Goal: Task Accomplishment & Management: Manage account settings

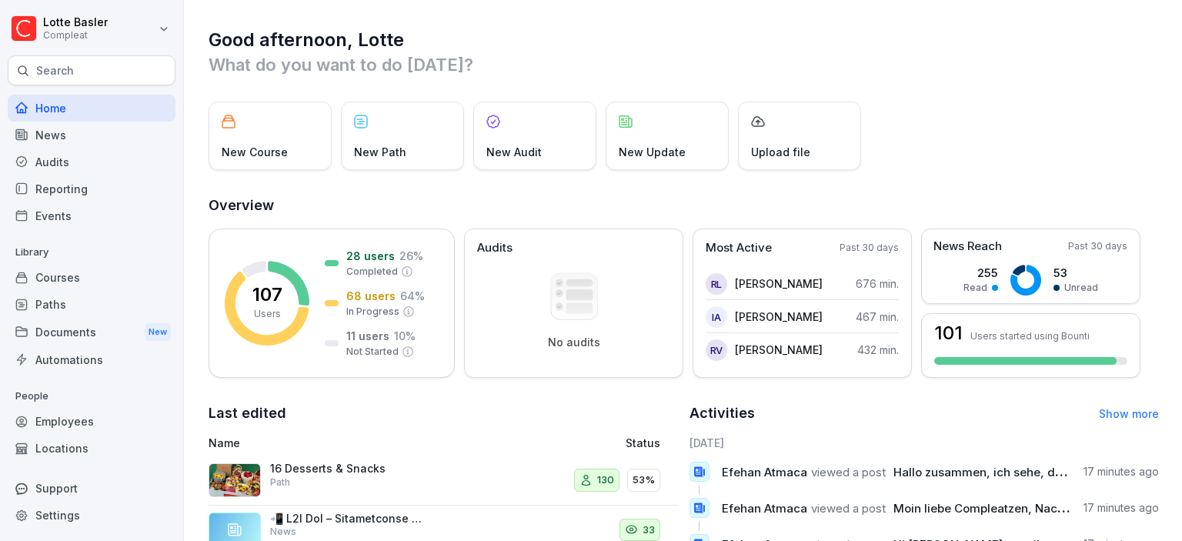
click at [57, 315] on div "Paths" at bounding box center [92, 304] width 168 height 27
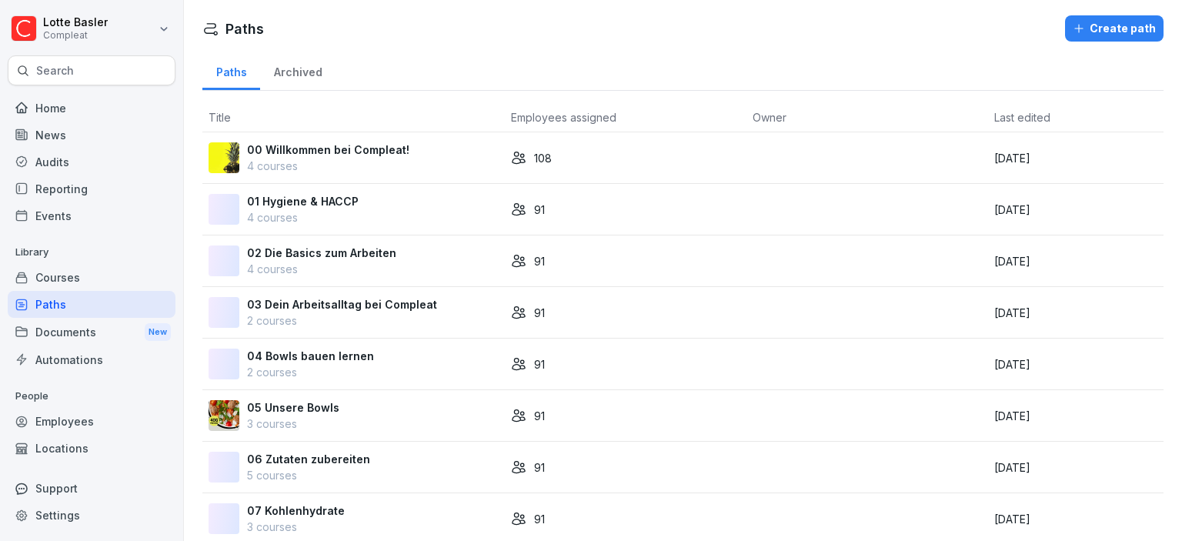
click at [72, 270] on div "Courses" at bounding box center [92, 277] width 168 height 27
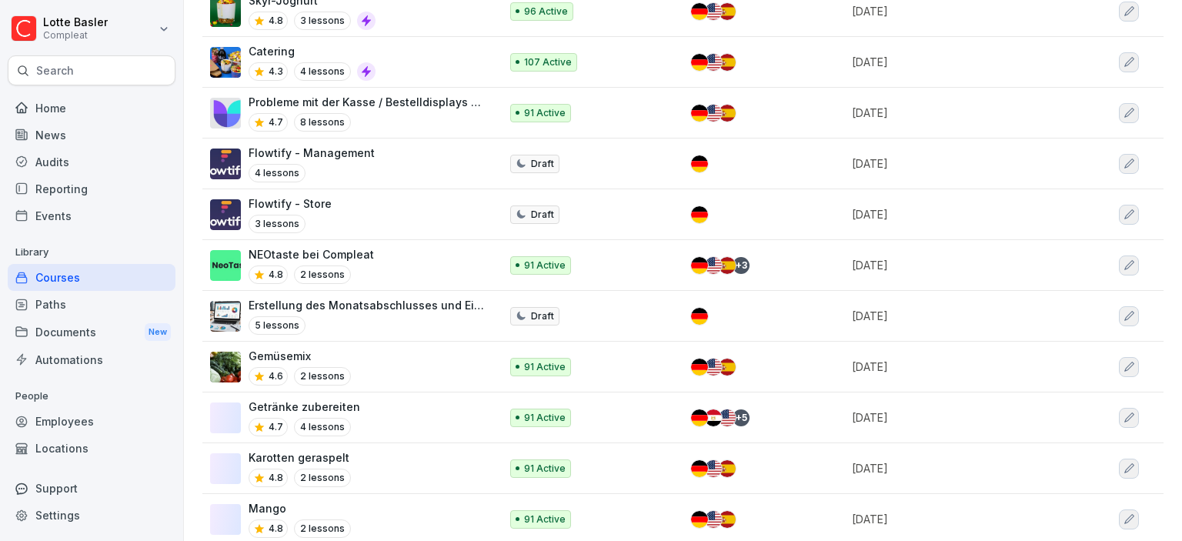
scroll to position [1206, 0]
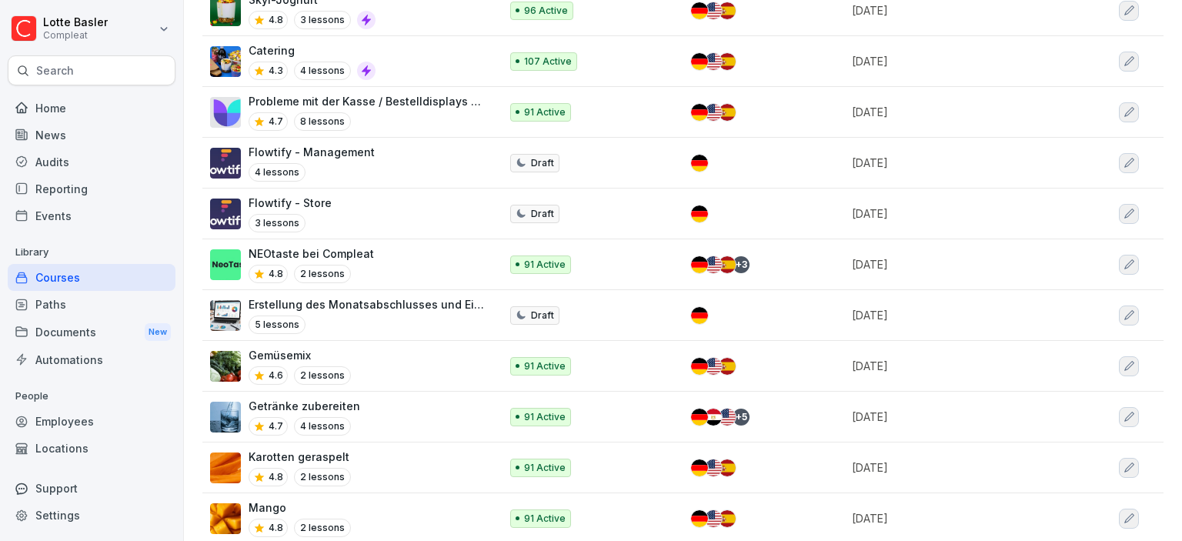
click at [361, 251] on p "NEOtaste bei Compleat" at bounding box center [311, 254] width 125 height 16
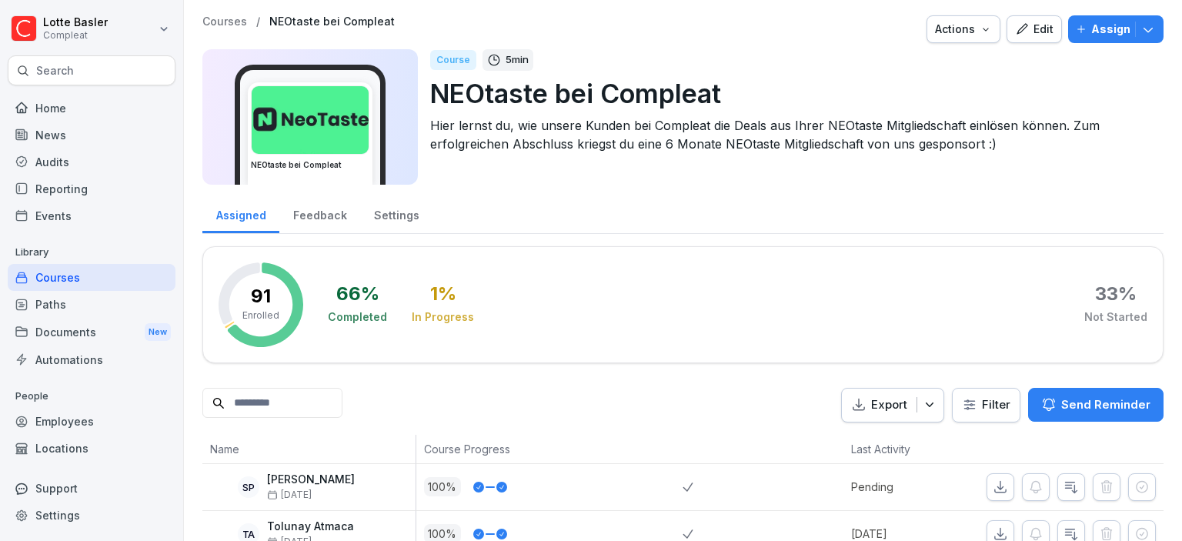
click at [1035, 38] on button "Edit" at bounding box center [1034, 29] width 55 height 28
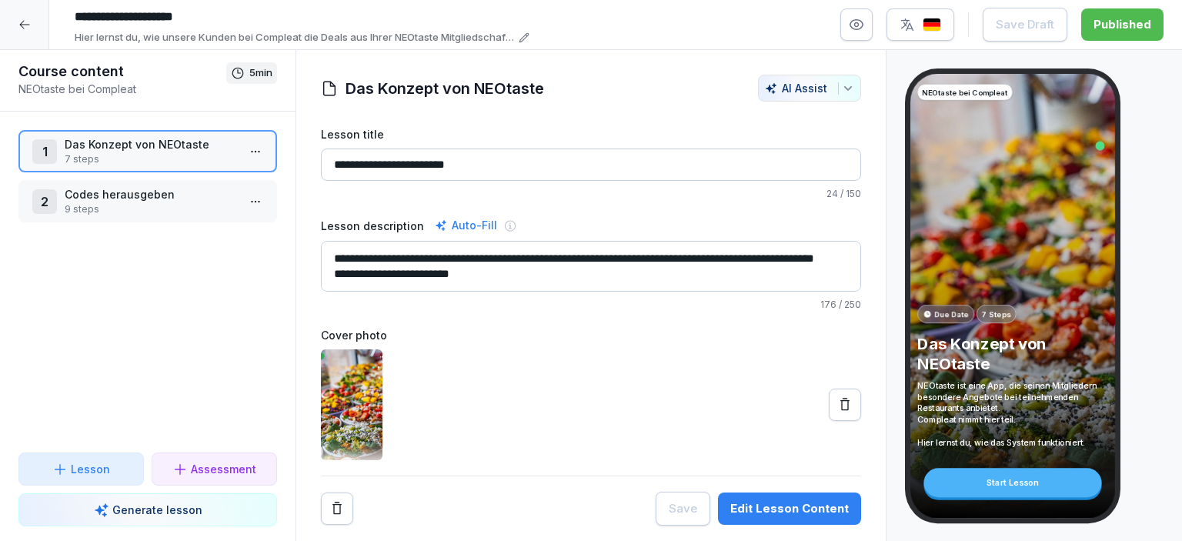
click at [158, 196] on p "Codes herausgeben" at bounding box center [151, 194] width 172 height 16
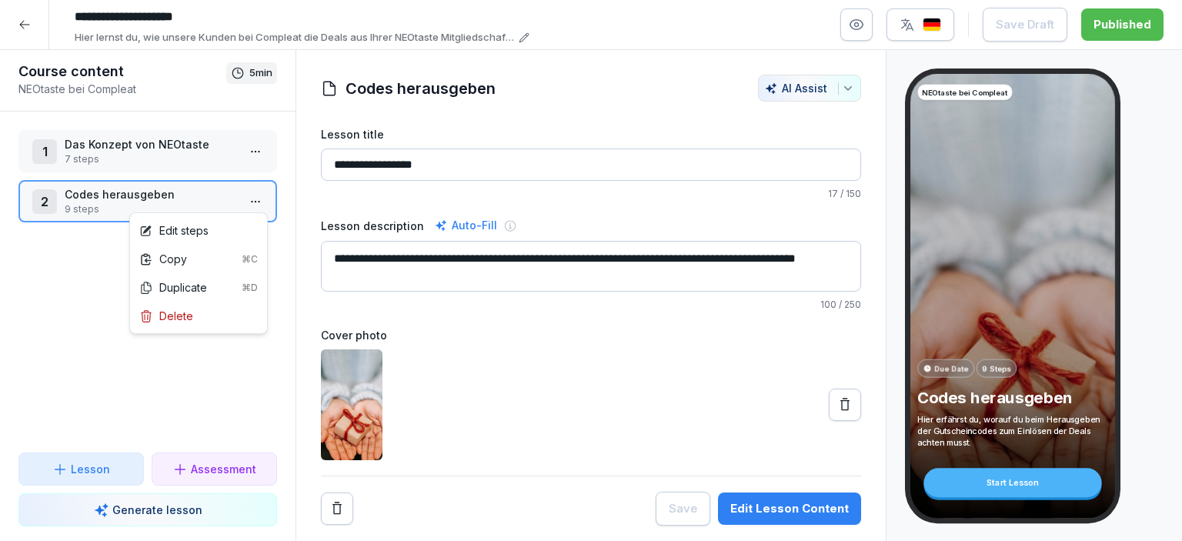
click at [260, 199] on html "**********" at bounding box center [591, 270] width 1182 height 541
click at [196, 232] on div "Edit steps" at bounding box center [173, 230] width 69 height 16
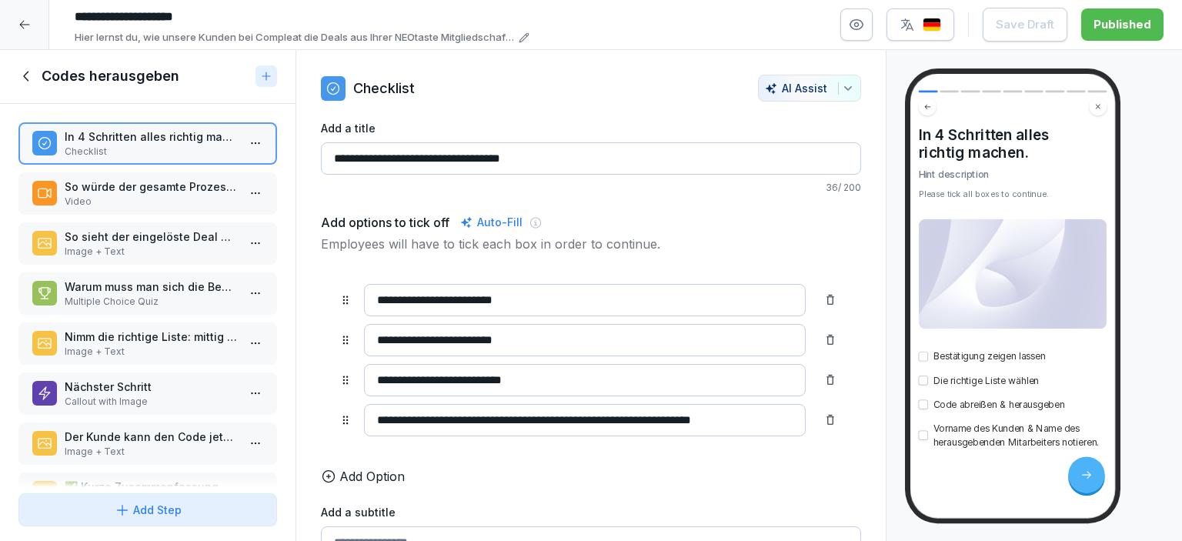
click at [149, 239] on p "So sieht der eingelöste Deal auf dem Telefon Ihrer Gäste aus." at bounding box center [151, 237] width 172 height 16
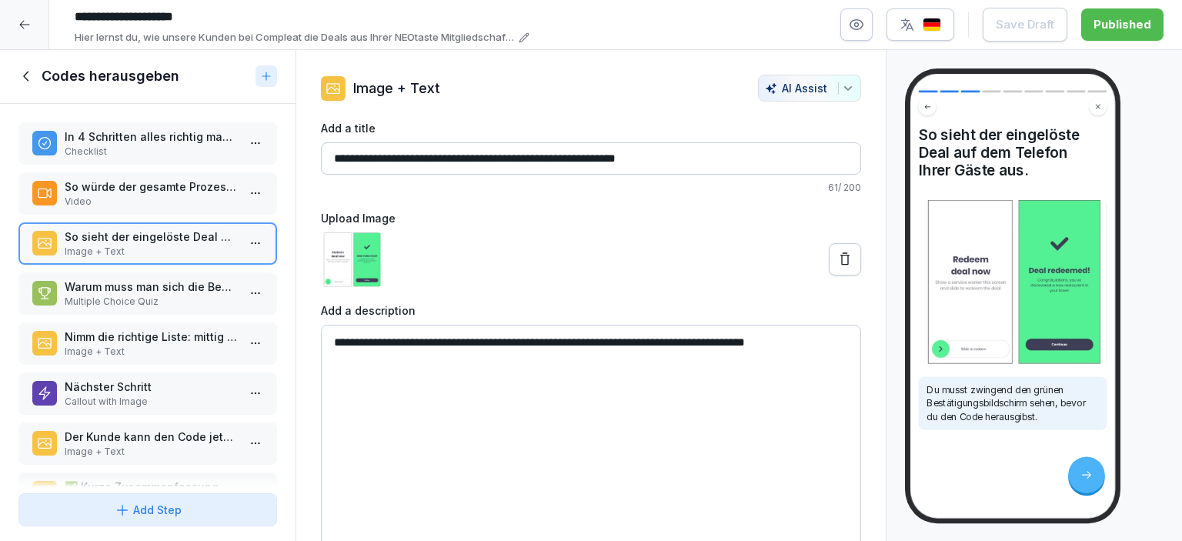
click at [134, 316] on div "In 4 Schritten alles richtig machen. Checklist So würde der gesamte Prozess in …" at bounding box center [148, 295] width 296 height 383
click at [132, 323] on div "Nimm die richtige Liste: mittig steht, für welchen Deal die Liste gilt. Image +…" at bounding box center [147, 344] width 259 height 42
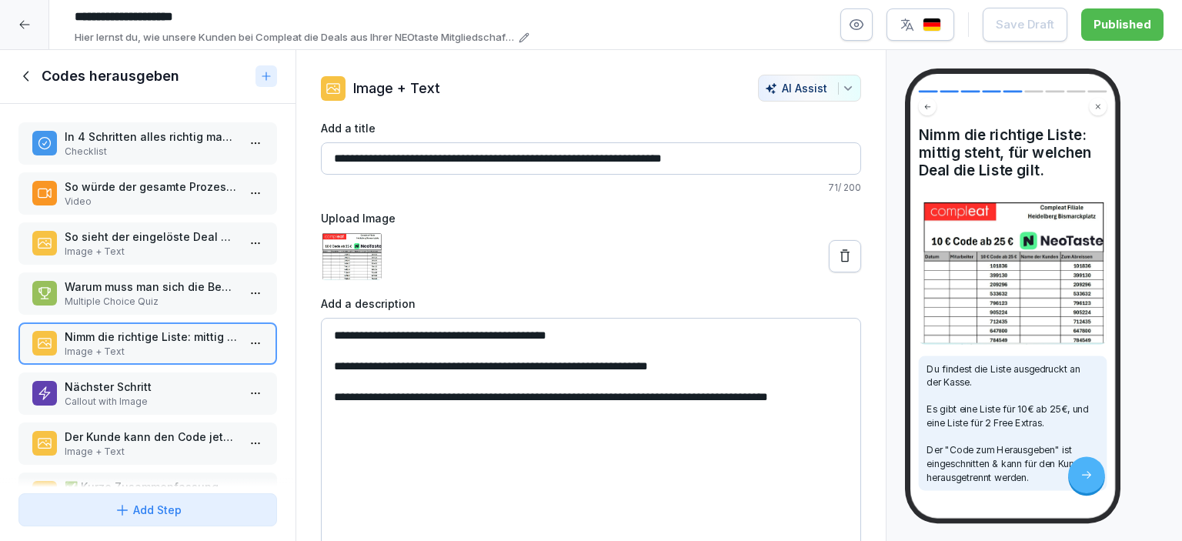
click at [122, 389] on p "Nächster Schritt" at bounding box center [151, 387] width 172 height 16
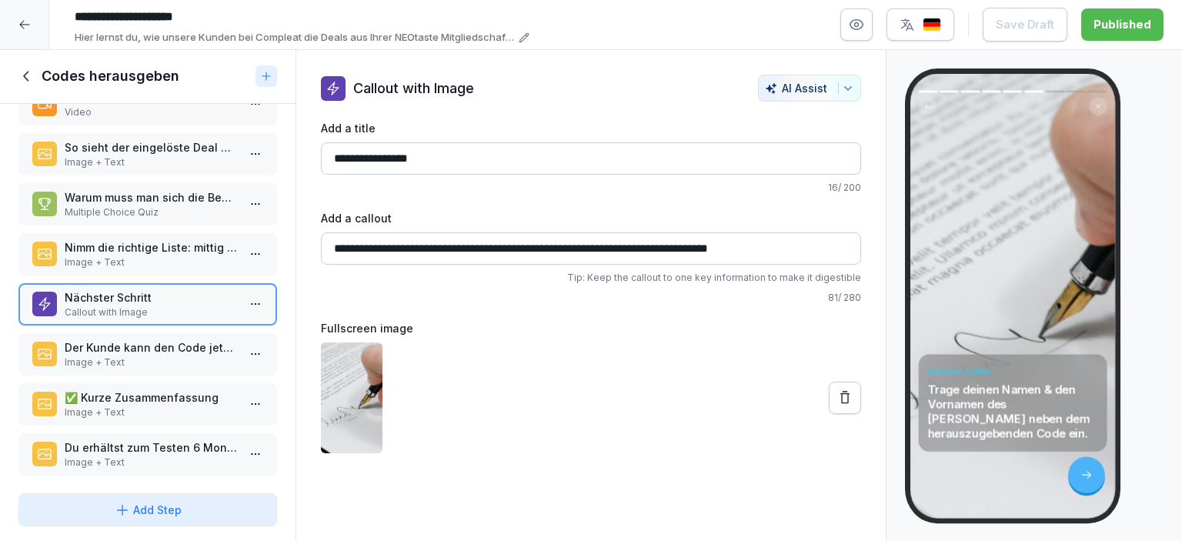
scroll to position [90, 0]
click at [122, 389] on p "✅ Kurze Zusammenfassung" at bounding box center [151, 397] width 172 height 16
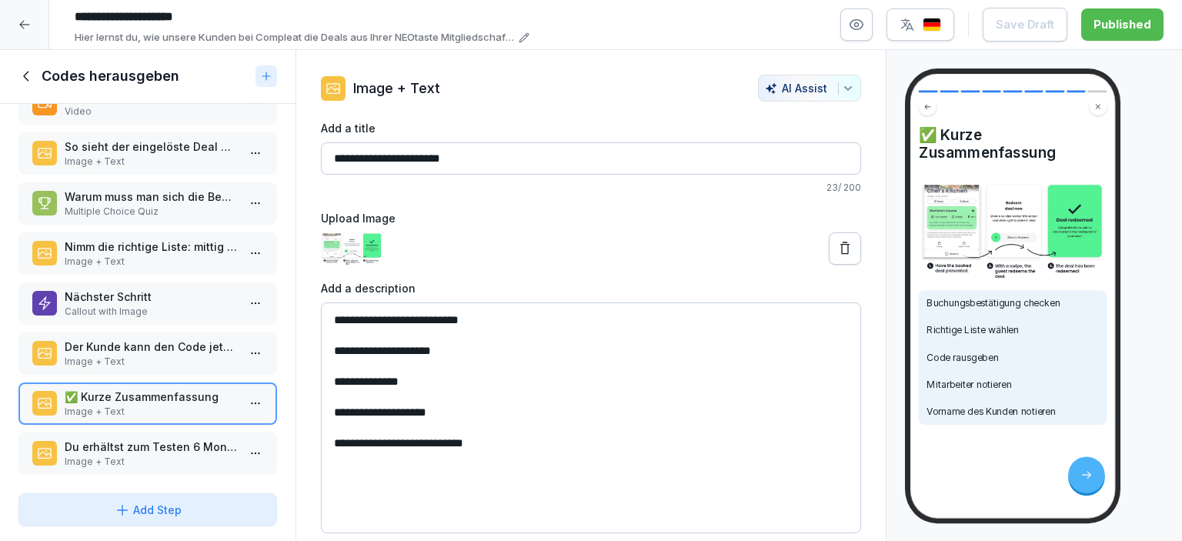
click at [136, 348] on p "Der Kunde kann den Code jetzt bekommen und beim Bestellen angeben." at bounding box center [151, 347] width 172 height 16
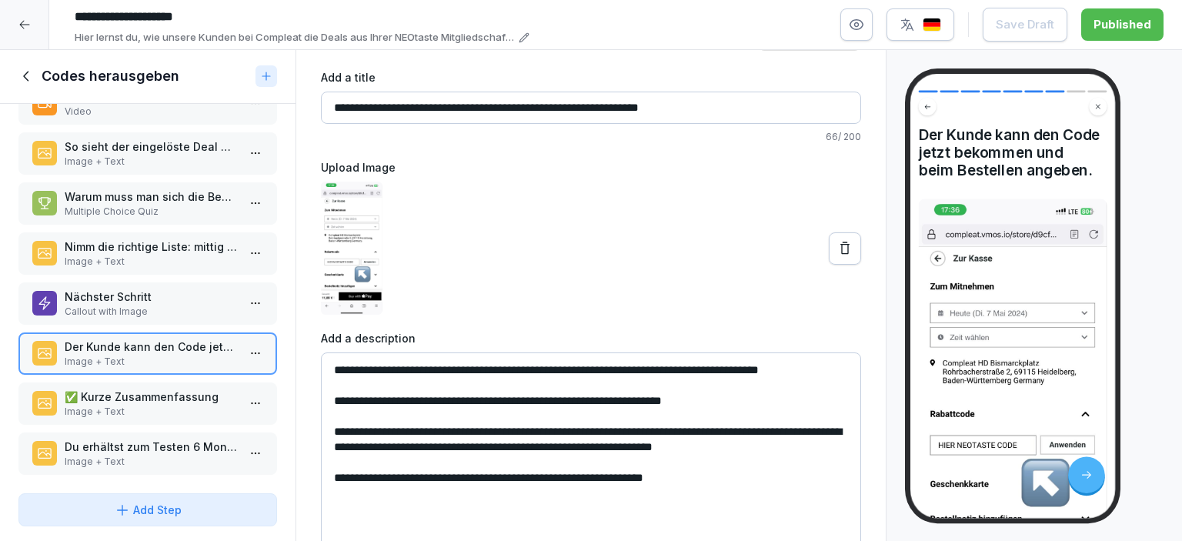
scroll to position [92, 0]
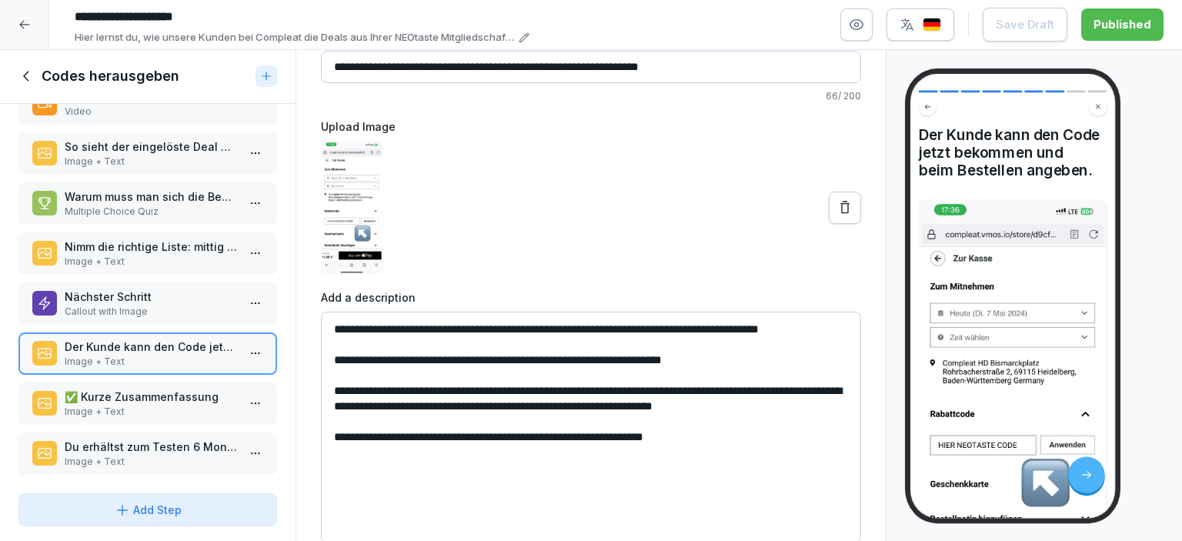
click at [159, 406] on p "Image + Text" at bounding box center [151, 412] width 172 height 14
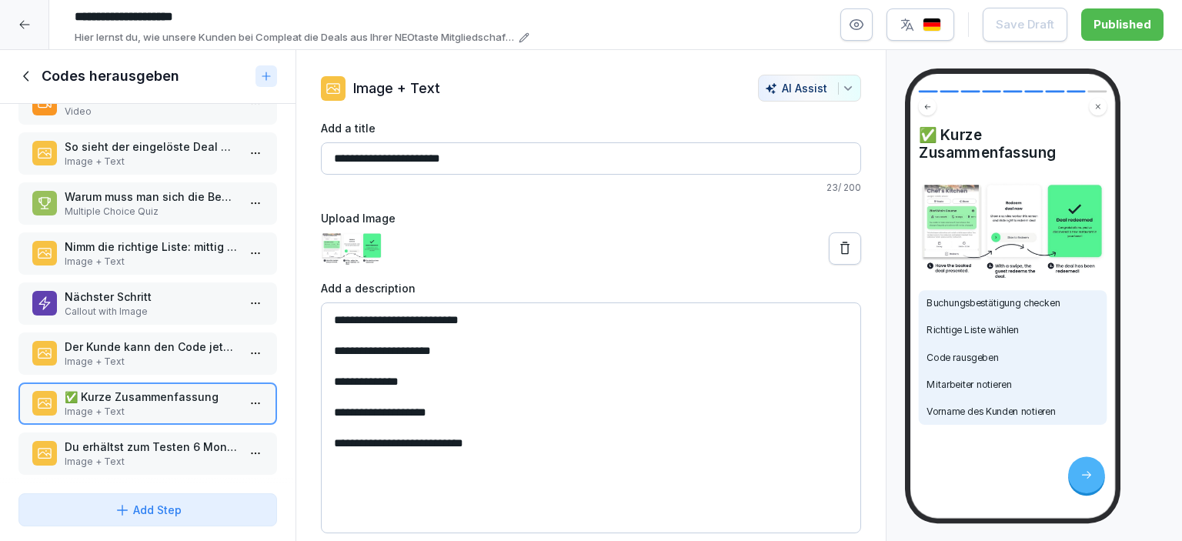
click at [136, 443] on p "Du erhältst zum Testen 6 Monate NEOTaste for free!🎉" at bounding box center [151, 447] width 172 height 16
